Goal: Navigation & Orientation: Understand site structure

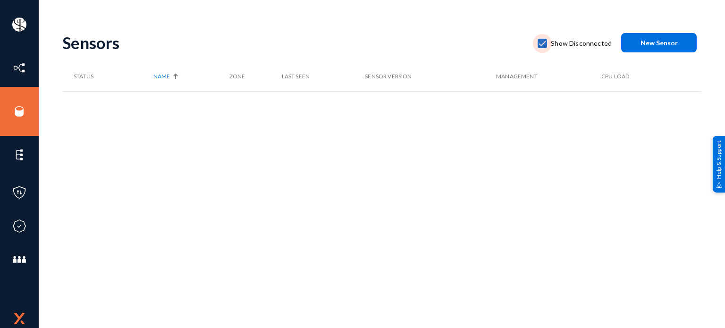
click at [542, 41] on span at bounding box center [541, 43] width 9 height 9
click at [542, 48] on input "Show Disconnected" at bounding box center [542, 48] width 1 height 1
checkbox input "false"
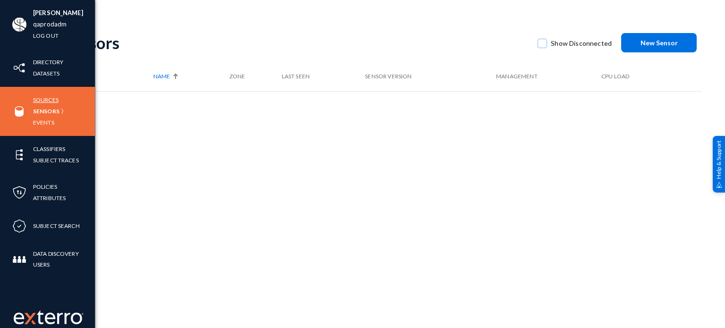
click at [42, 97] on link "Sources" at bounding box center [45, 99] width 25 height 11
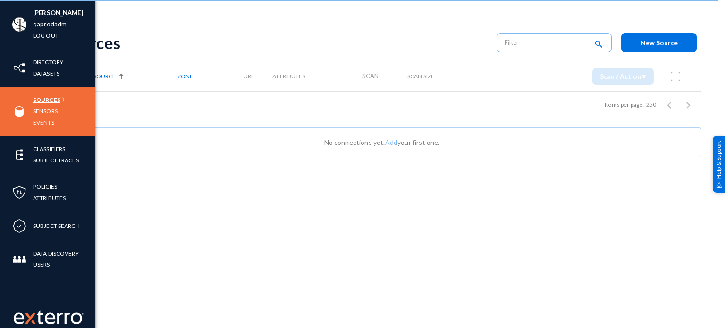
click at [49, 99] on link "Sources" at bounding box center [46, 99] width 27 height 11
click at [42, 317] on img at bounding box center [49, 317] width 70 height 14
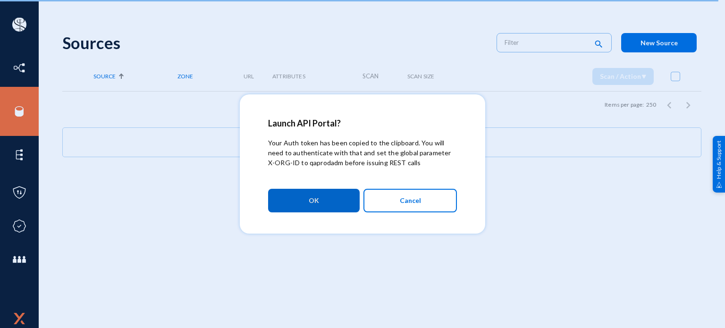
click at [432, 203] on button "Cancel" at bounding box center [409, 201] width 93 height 24
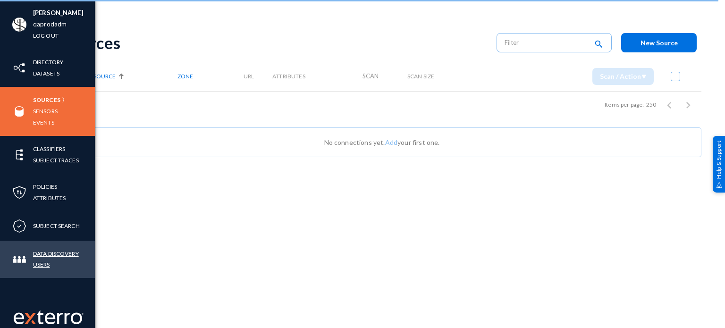
click at [44, 263] on link "Data Discovery Users" at bounding box center [64, 259] width 62 height 22
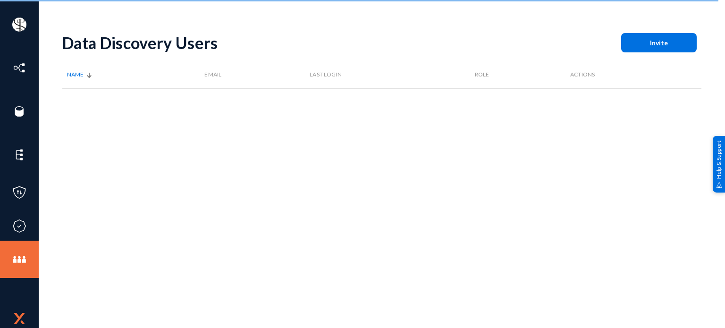
click at [500, 265] on div "Data Discovery Users Invite Name Email Last Login Role Actions" at bounding box center [381, 165] width 639 height 283
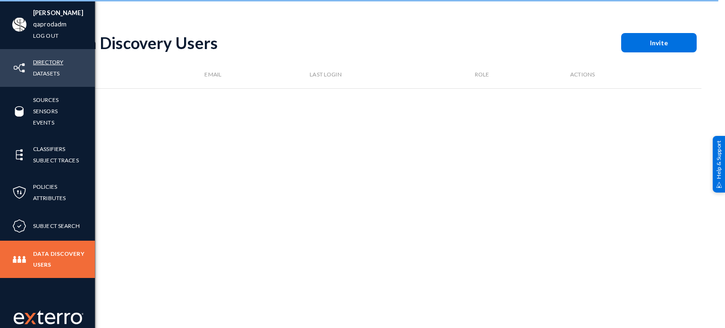
click at [40, 61] on link "Directory" at bounding box center [48, 62] width 30 height 11
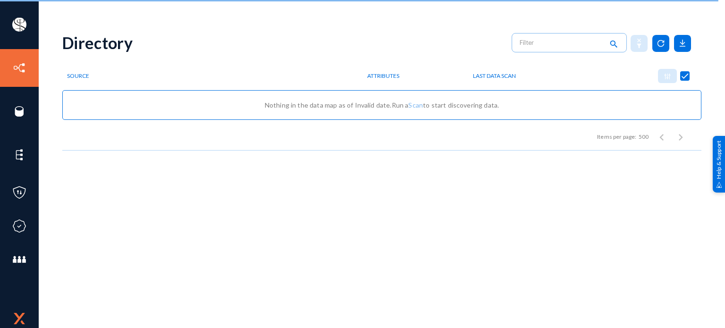
click at [370, 154] on div "Directory search Source Attributes Last Data Scan Nothing in the data map as of…" at bounding box center [381, 165] width 639 height 283
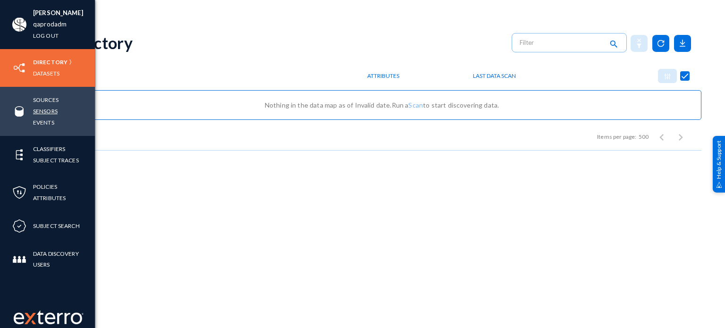
click at [42, 111] on link "Sensors" at bounding box center [45, 111] width 25 height 11
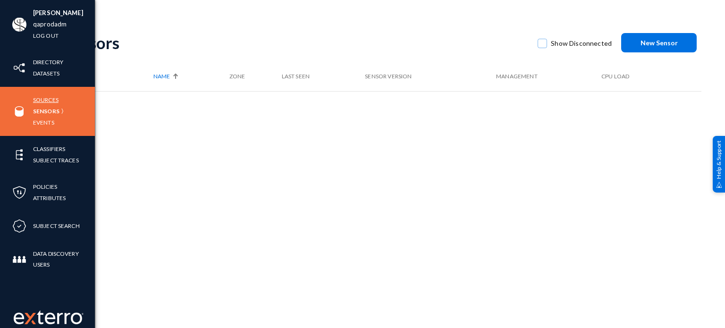
click at [44, 99] on link "Sources" at bounding box center [45, 99] width 25 height 11
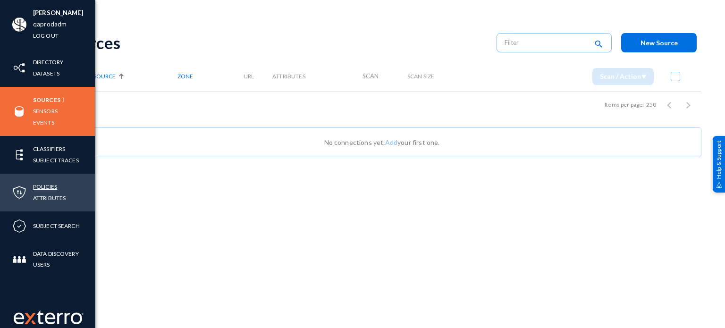
click at [44, 183] on link "Policies" at bounding box center [45, 186] width 24 height 11
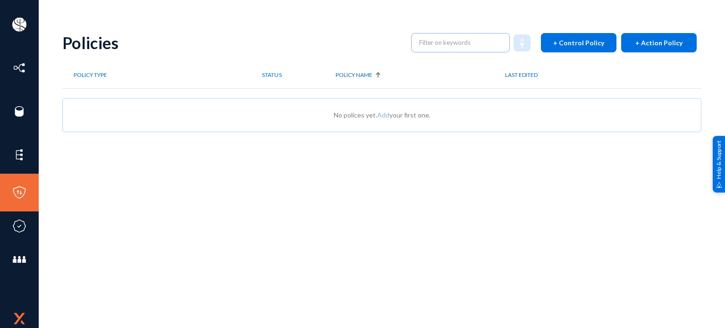
click at [485, 17] on div "[PERSON_NAME] qaprodadm Log out Directory Datasets Sources Sensors Events Class…" at bounding box center [362, 164] width 725 height 328
